Goal: Task Accomplishment & Management: Manage account settings

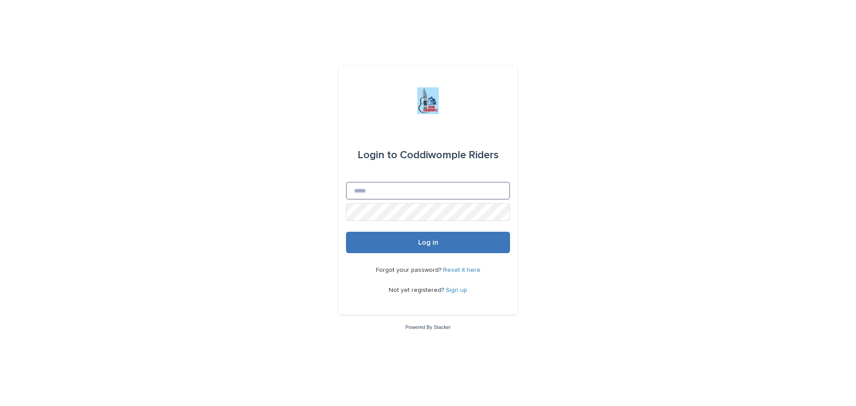
type input "**********"
click at [420, 244] on span "Log in" at bounding box center [428, 242] width 20 height 7
